Goal: Task Accomplishment & Management: Complete application form

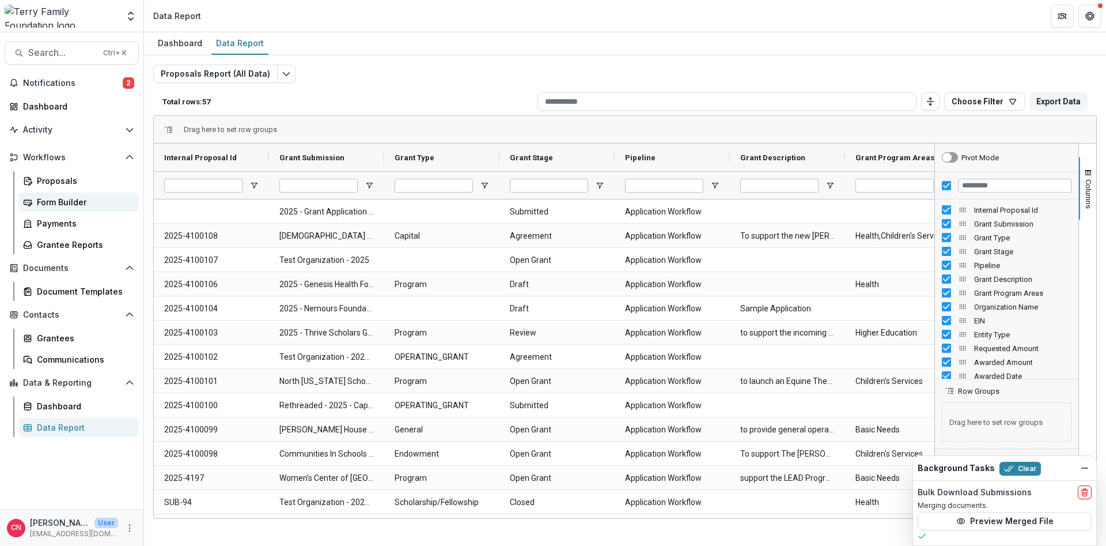
click at [51, 201] on div "Form Builder" at bounding box center [83, 202] width 93 height 12
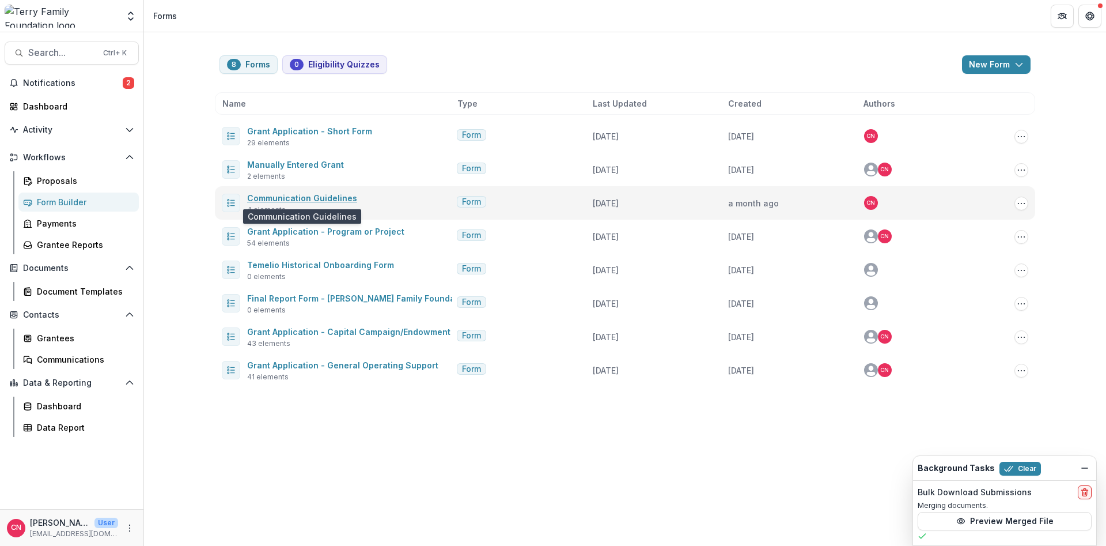
click at [277, 196] on link "Communication Guidelines" at bounding box center [302, 198] width 110 height 10
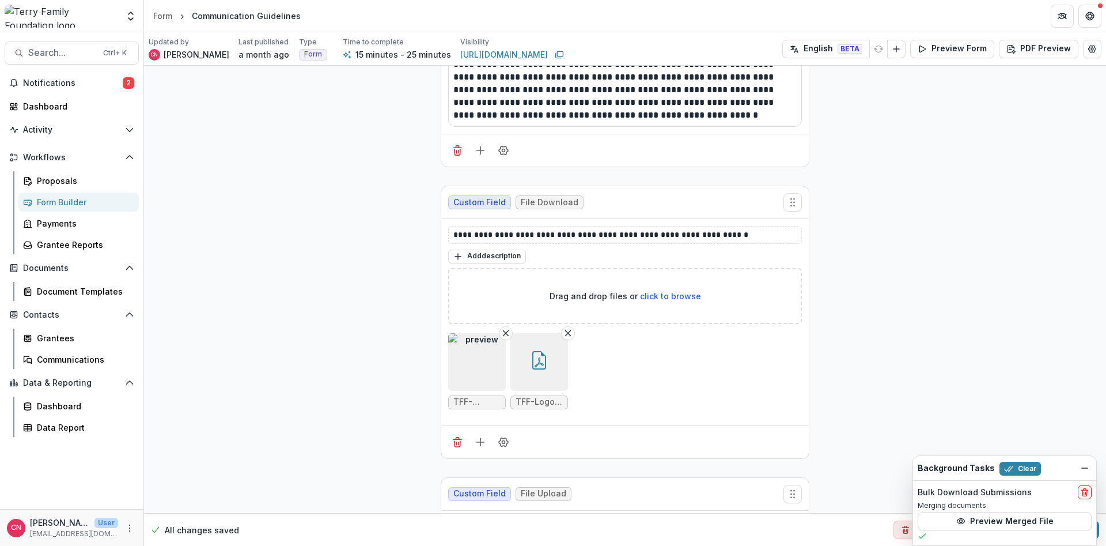
scroll to position [899, 0]
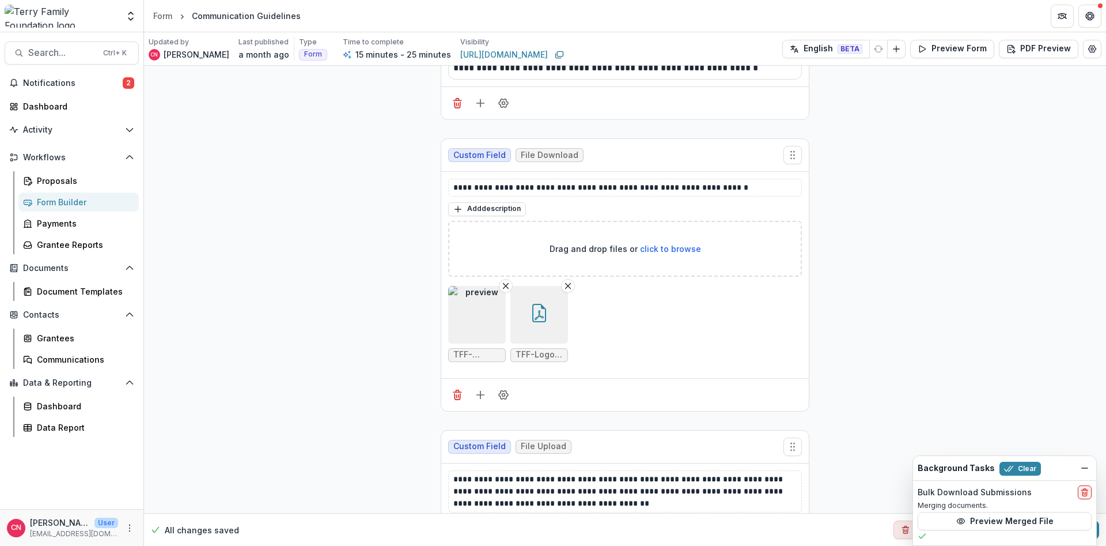
click at [464, 324] on img "button" at bounding box center [477, 315] width 58 height 58
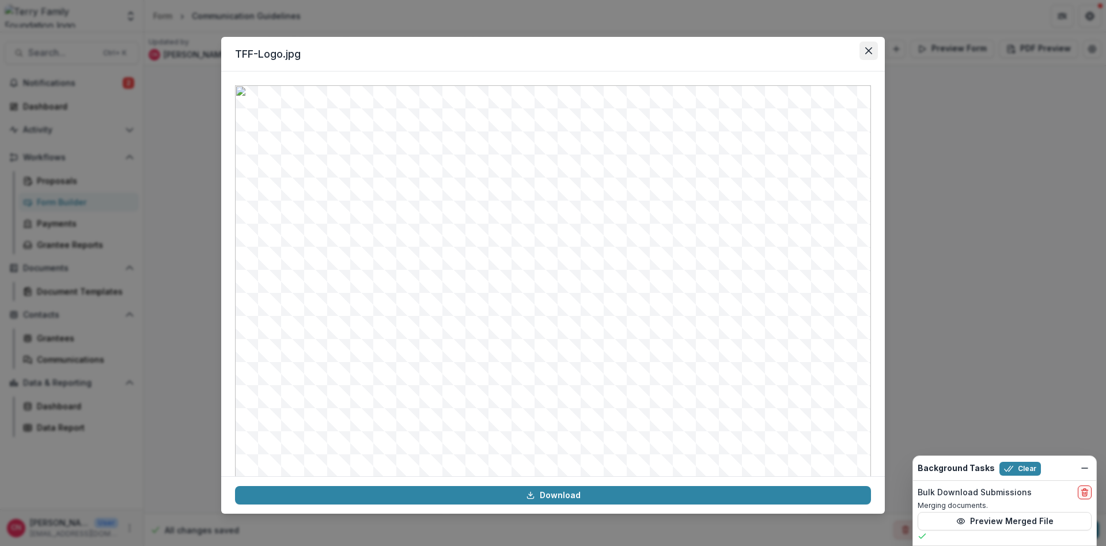
click at [872, 47] on button "Close" at bounding box center [869, 50] width 18 height 18
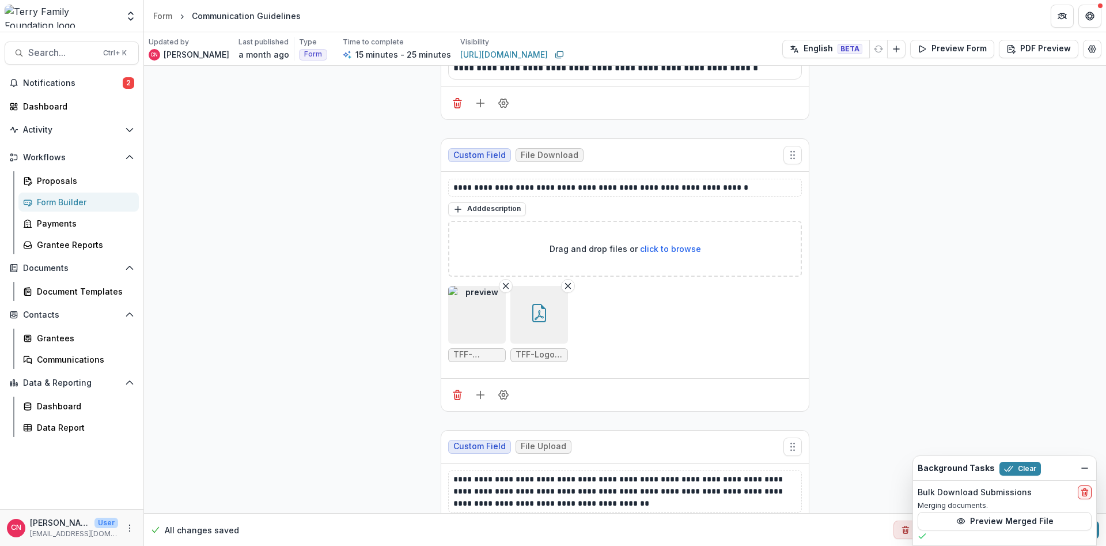
click at [547, 314] on icon "button" at bounding box center [539, 313] width 18 height 18
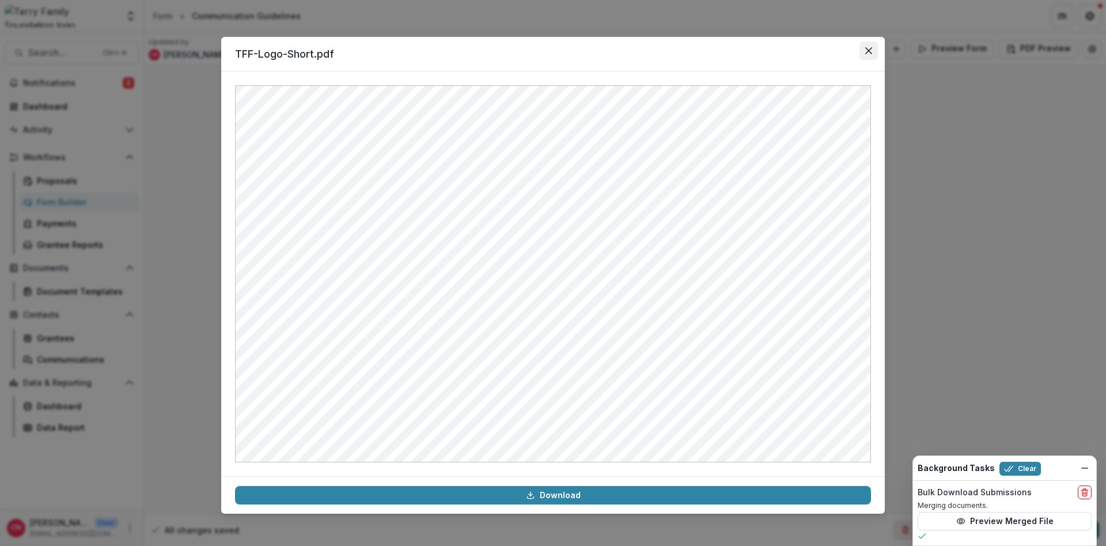
click at [871, 48] on icon "Close" at bounding box center [869, 50] width 7 height 7
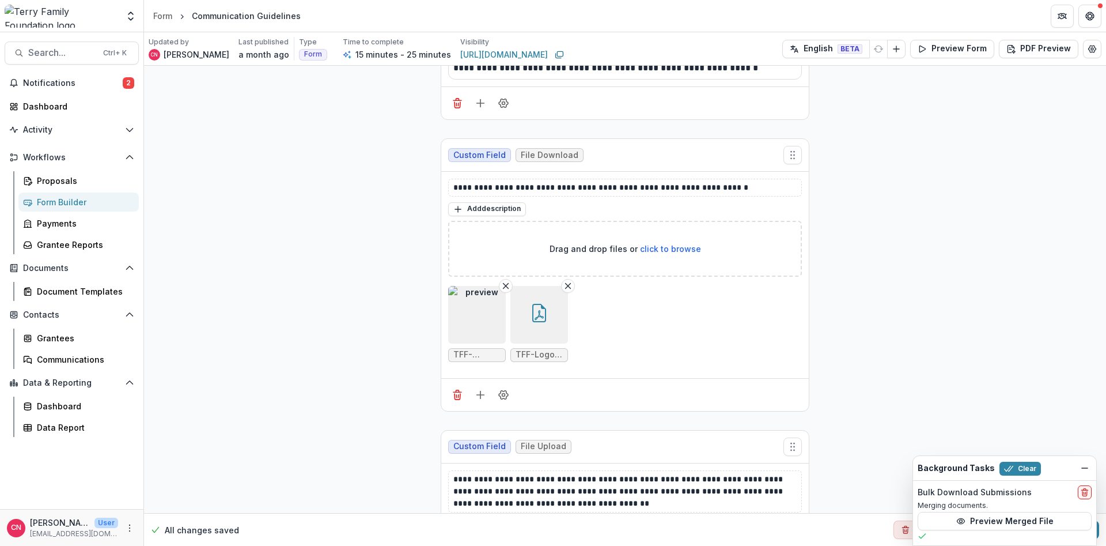
click at [473, 313] on img "button" at bounding box center [477, 315] width 58 height 58
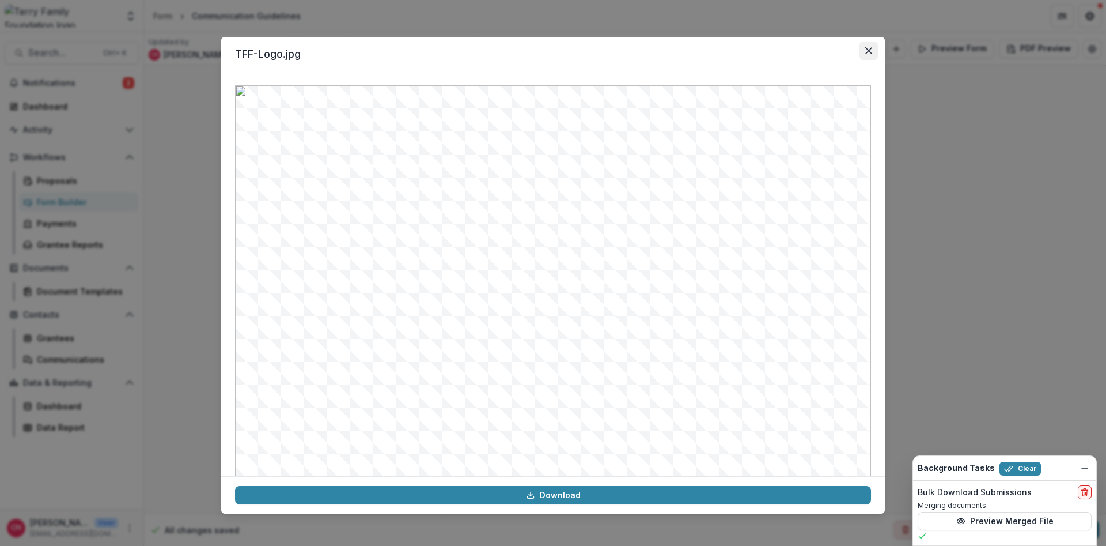
click at [872, 49] on button "Close" at bounding box center [869, 50] width 18 height 18
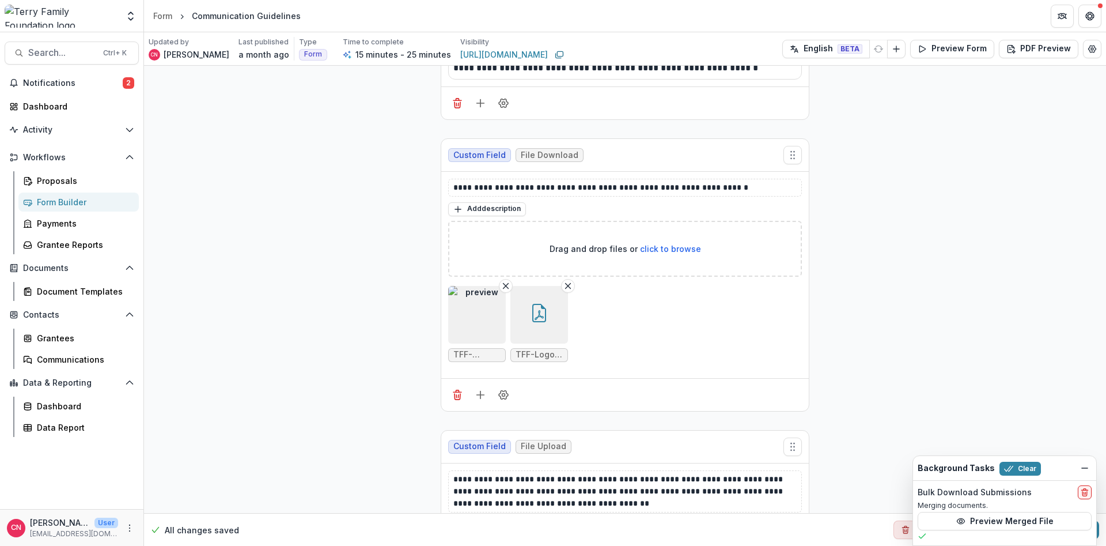
click at [546, 313] on icon "button" at bounding box center [539, 313] width 14 height 18
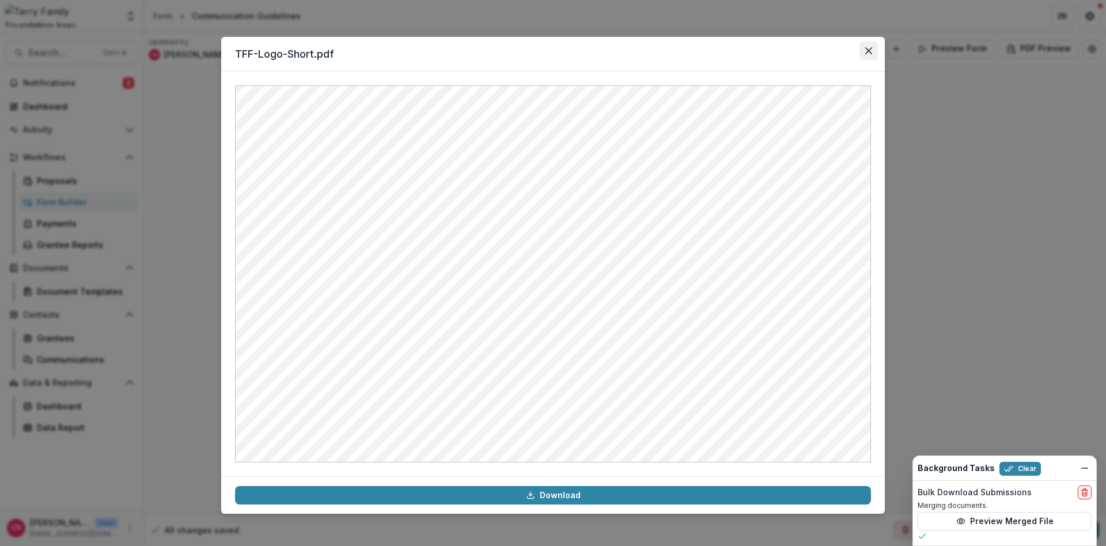
click at [870, 47] on button "Close" at bounding box center [869, 50] width 18 height 18
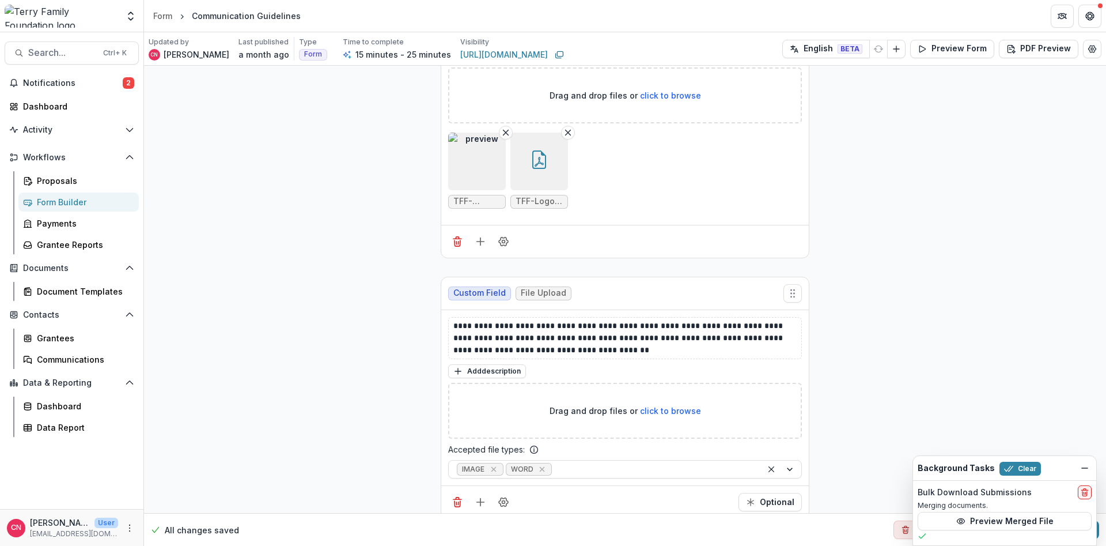
scroll to position [1067, 0]
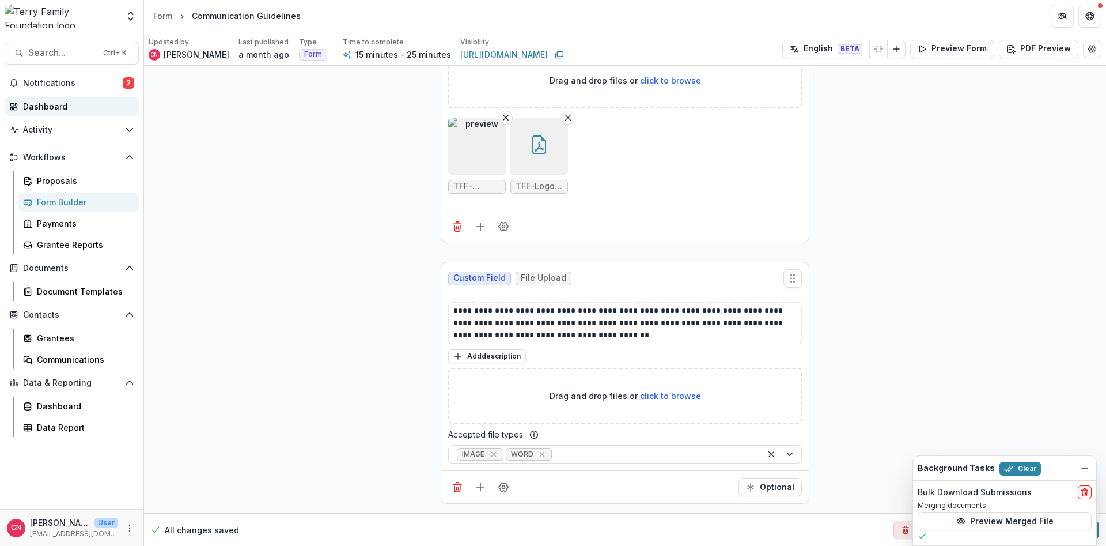
click at [39, 105] on div "Dashboard" at bounding box center [76, 106] width 107 height 12
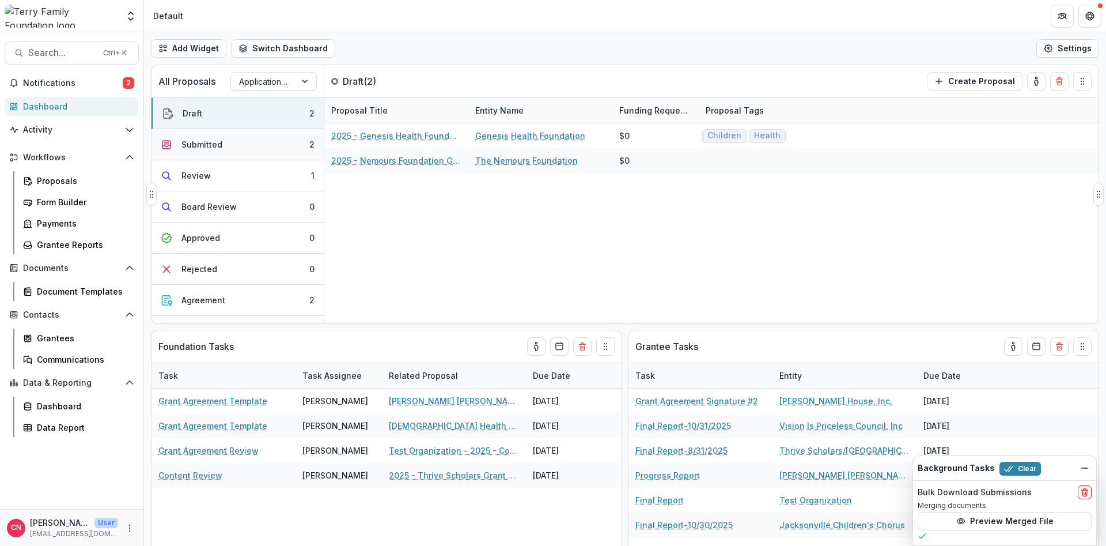
click at [202, 139] on div "Submitted" at bounding box center [202, 144] width 41 height 12
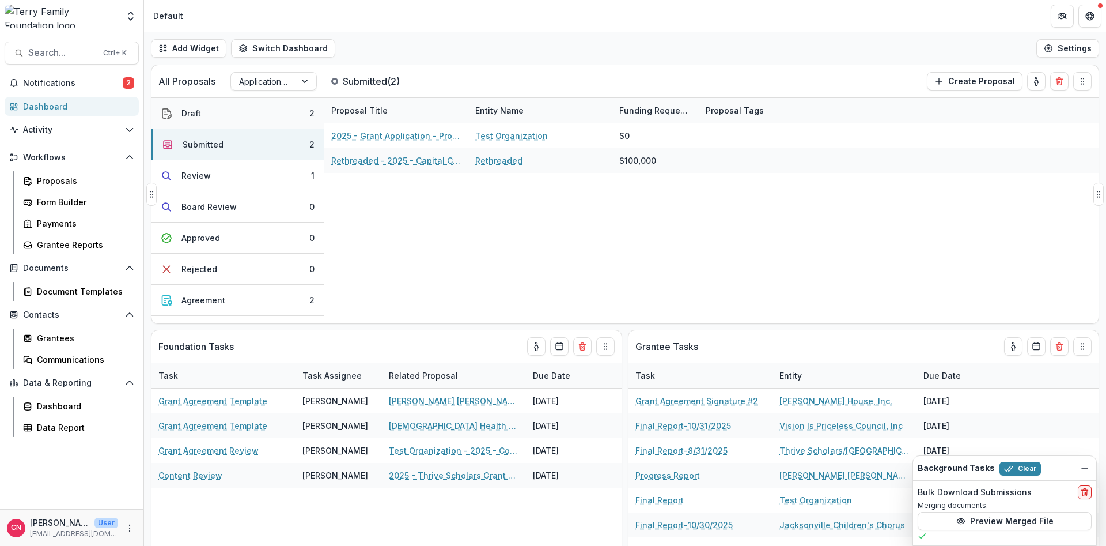
click at [198, 107] on div "Draft" at bounding box center [192, 113] width 20 height 12
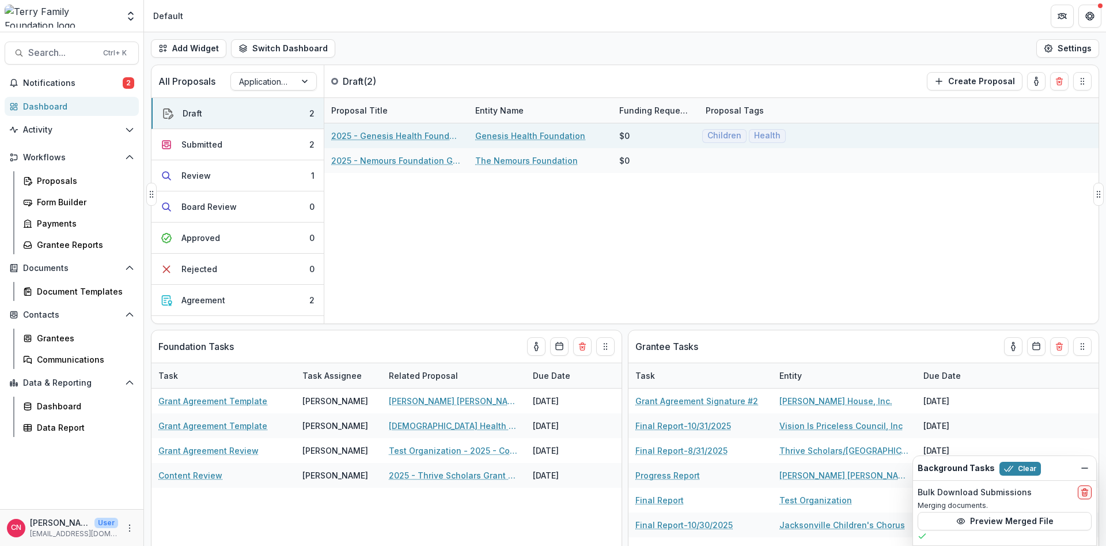
click at [152, 98] on button "Draft 2" at bounding box center [238, 113] width 172 height 31
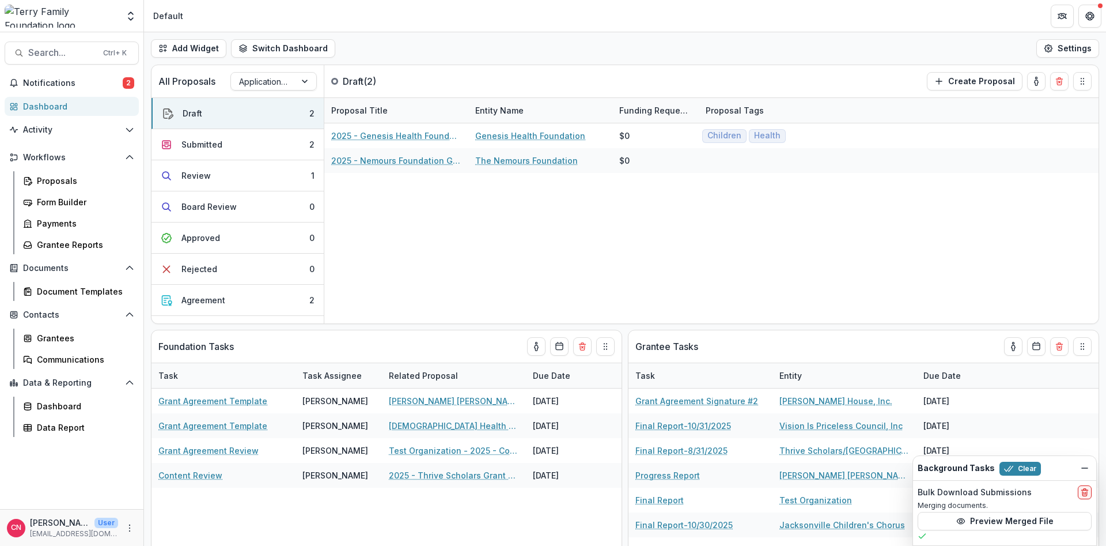
click at [152, 98] on button "Draft 2" at bounding box center [238, 113] width 172 height 31
click at [205, 298] on div "Agreement" at bounding box center [204, 300] width 44 height 12
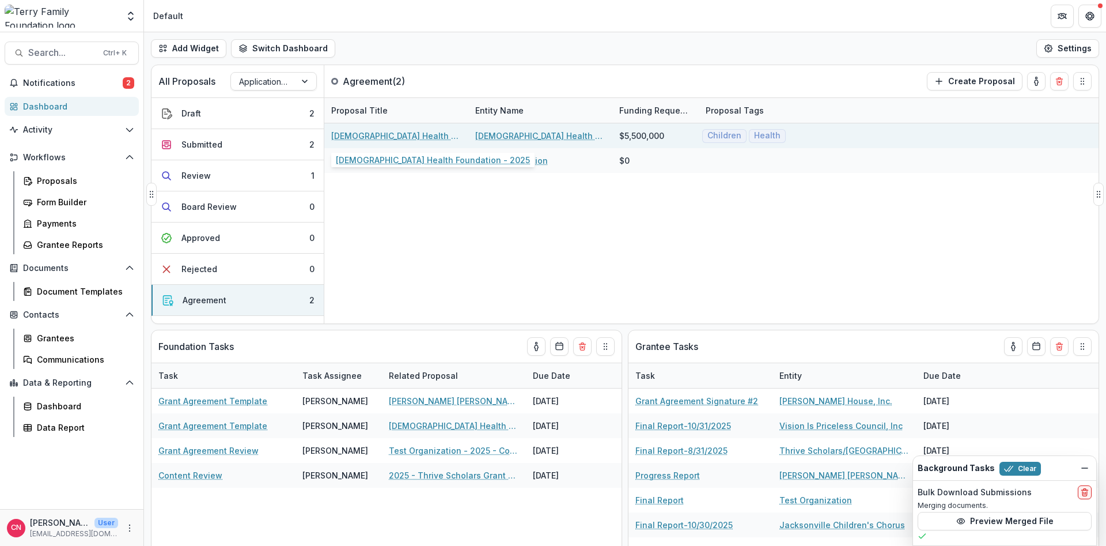
click at [422, 133] on link "[DEMOGRAPHIC_DATA] Health Foundation - 2025" at bounding box center [396, 136] width 130 height 12
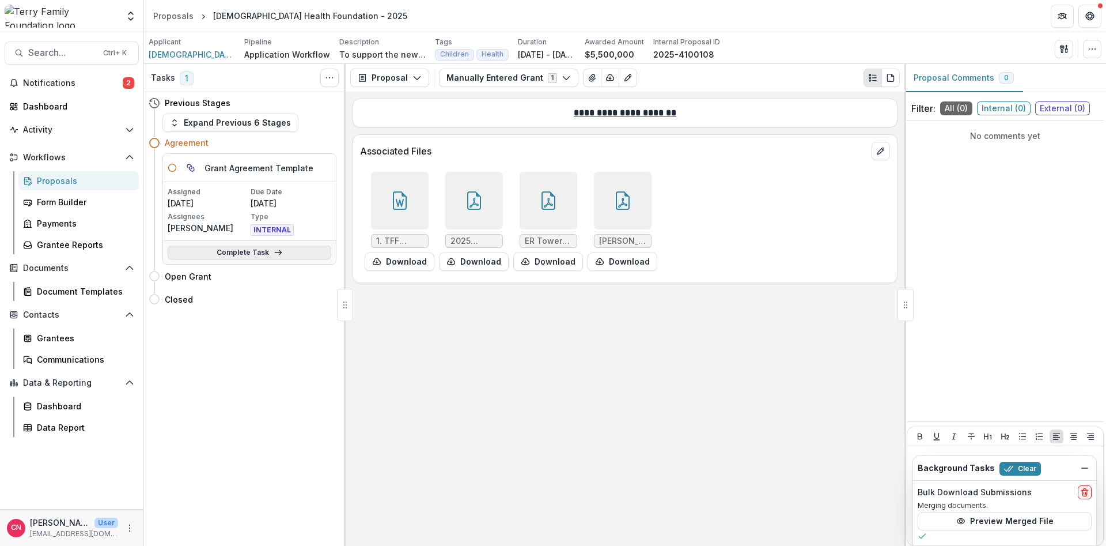
click at [238, 252] on link "Complete Task" at bounding box center [250, 252] width 164 height 14
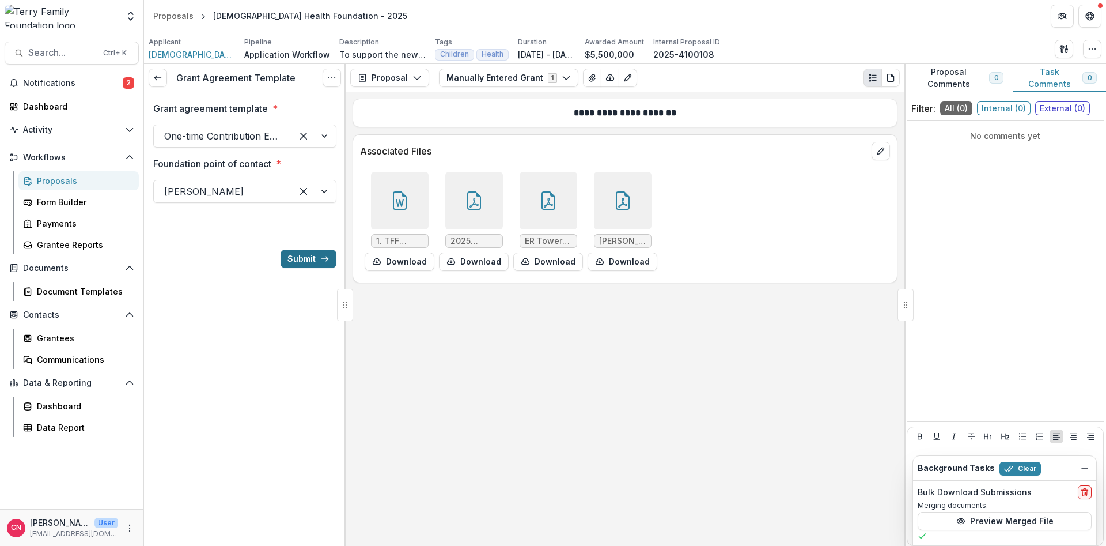
click at [296, 254] on button "Submit" at bounding box center [309, 259] width 56 height 18
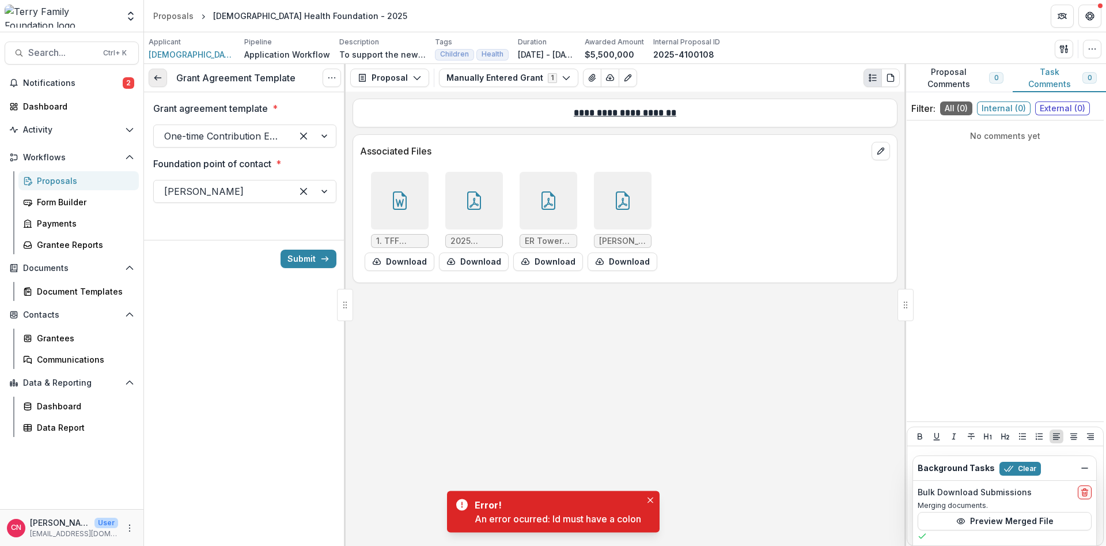
click at [163, 75] on link at bounding box center [158, 78] width 18 height 18
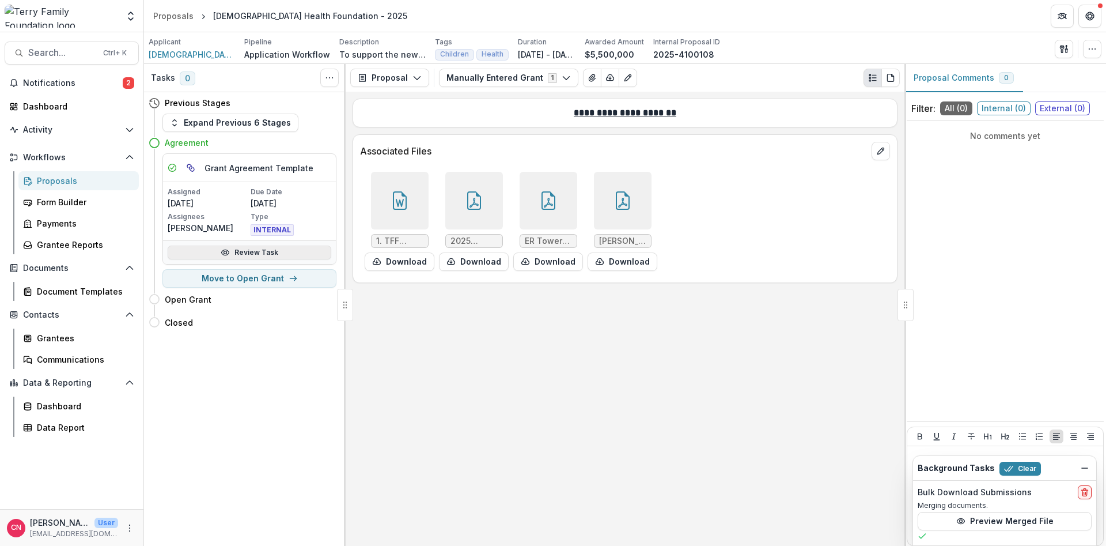
click at [247, 251] on link "Review Task" at bounding box center [250, 252] width 164 height 14
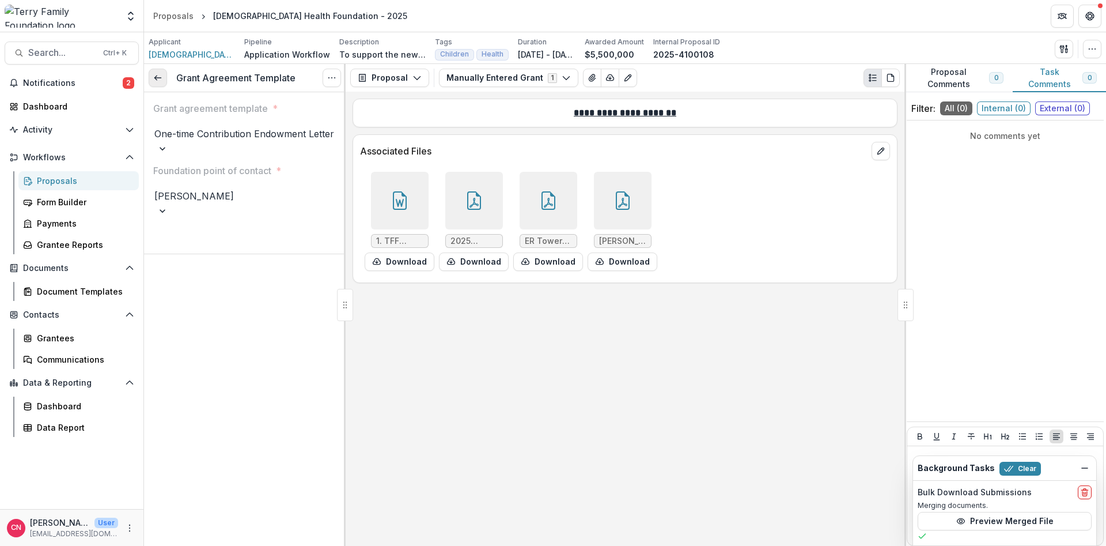
click at [156, 73] on link at bounding box center [158, 78] width 18 height 18
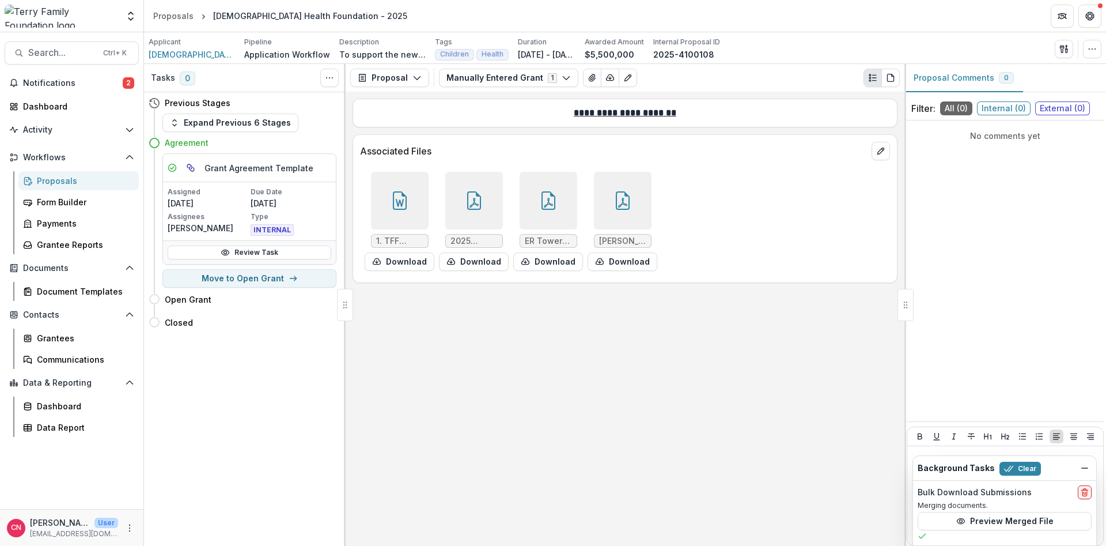
click at [66, 175] on div "Proposals" at bounding box center [83, 181] width 93 height 12
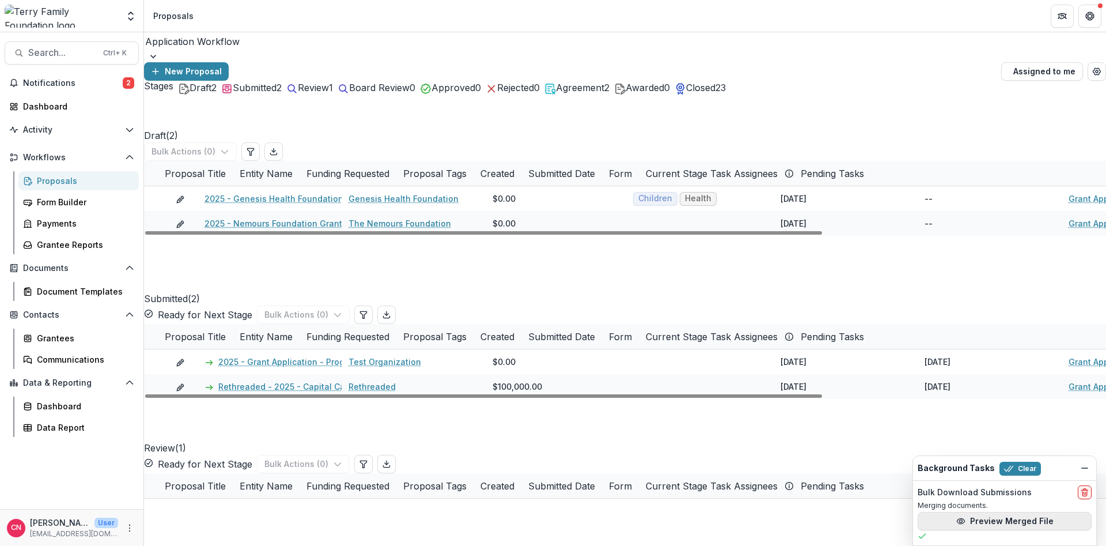
click at [1020, 520] on button "Preview Merged File" at bounding box center [1005, 521] width 174 height 18
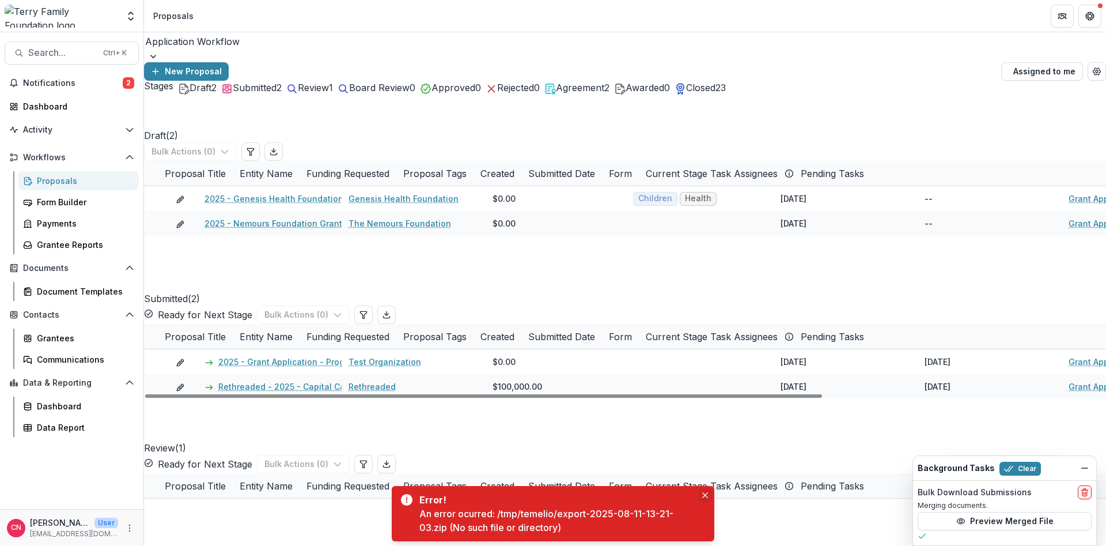
click at [701, 491] on button "Close" at bounding box center [705, 495] width 14 height 14
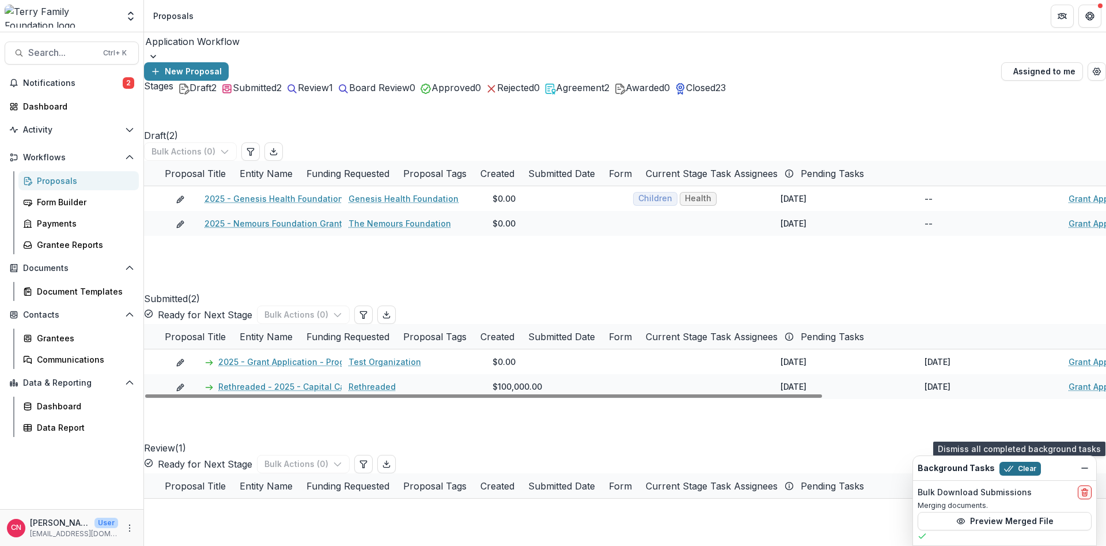
click at [1018, 466] on button "Clear" at bounding box center [1020, 469] width 41 height 14
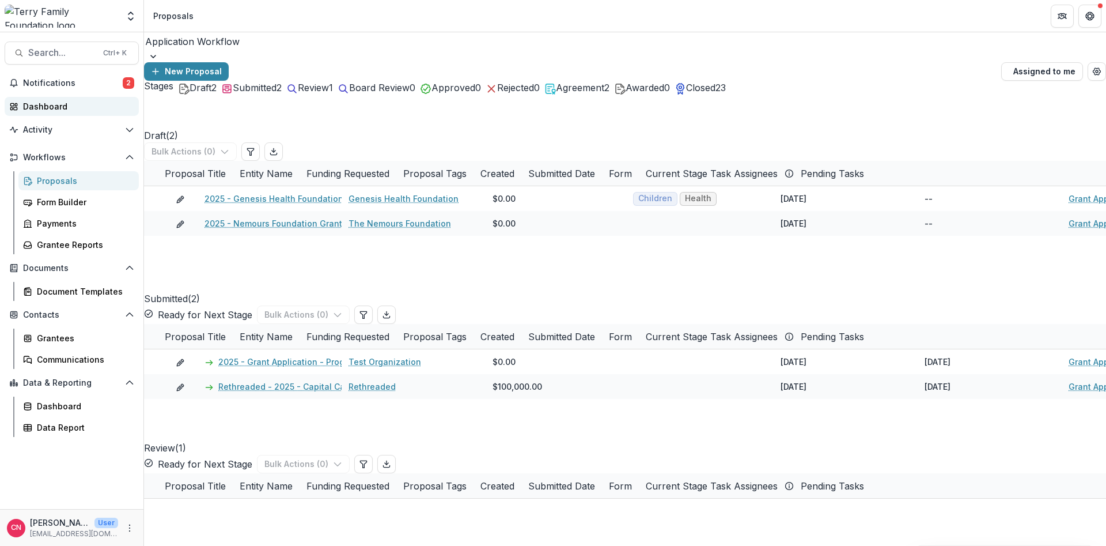
click at [41, 103] on div "Dashboard" at bounding box center [76, 106] width 107 height 12
click at [604, 93] on span "Agreement" at bounding box center [580, 88] width 48 height 12
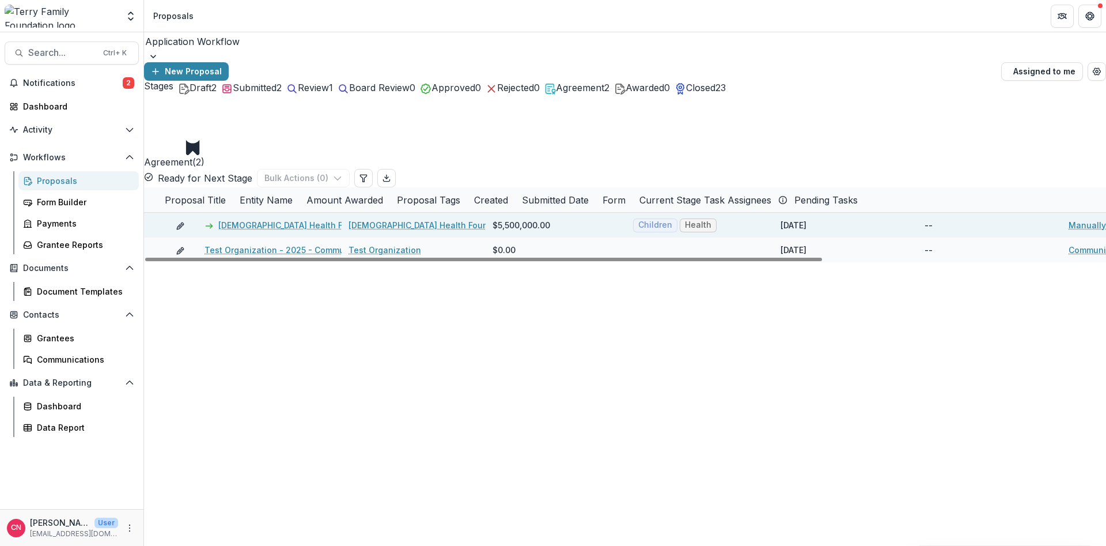
click at [316, 219] on link "[DEMOGRAPHIC_DATA] Health Foundation - 2025" at bounding box center [315, 225] width 194 height 12
click at [285, 219] on link "[DEMOGRAPHIC_DATA] Health Foundation - 2025" at bounding box center [315, 225] width 194 height 12
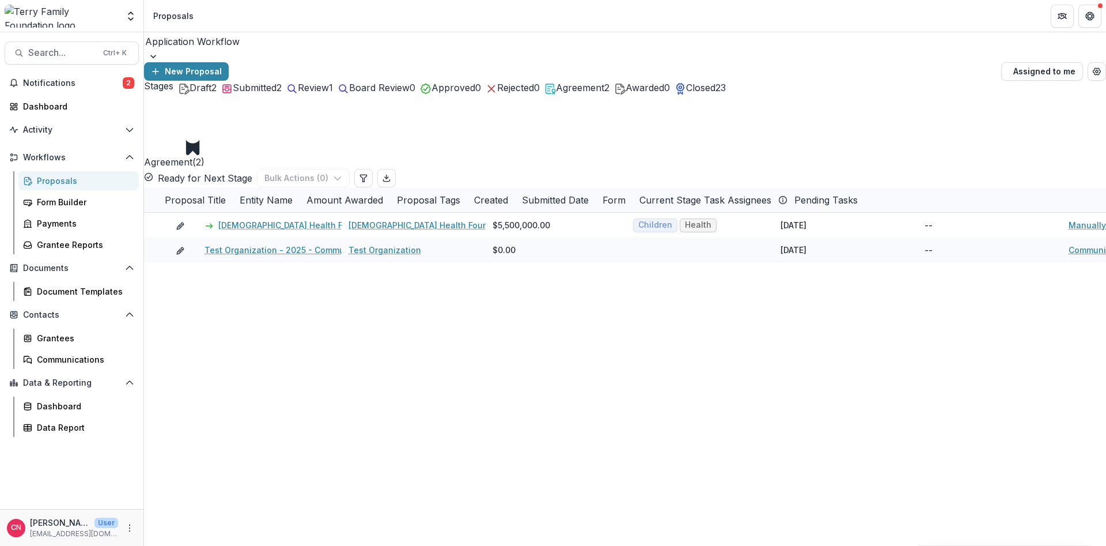
click at [52, 177] on div "Proposals" at bounding box center [83, 181] width 93 height 12
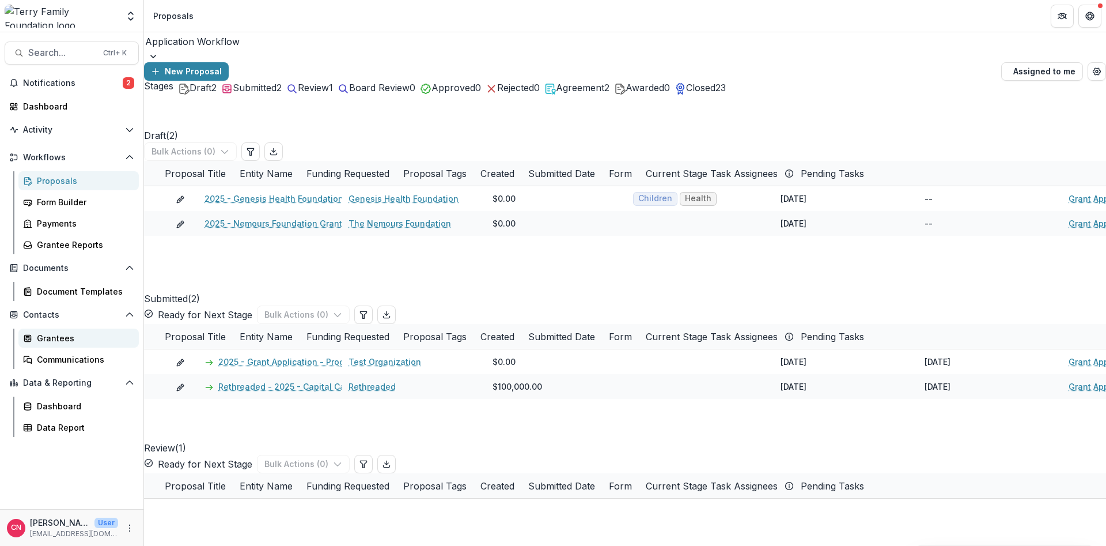
click at [50, 339] on div "Grantees" at bounding box center [83, 338] width 93 height 12
